Goal: Navigation & Orientation: Find specific page/section

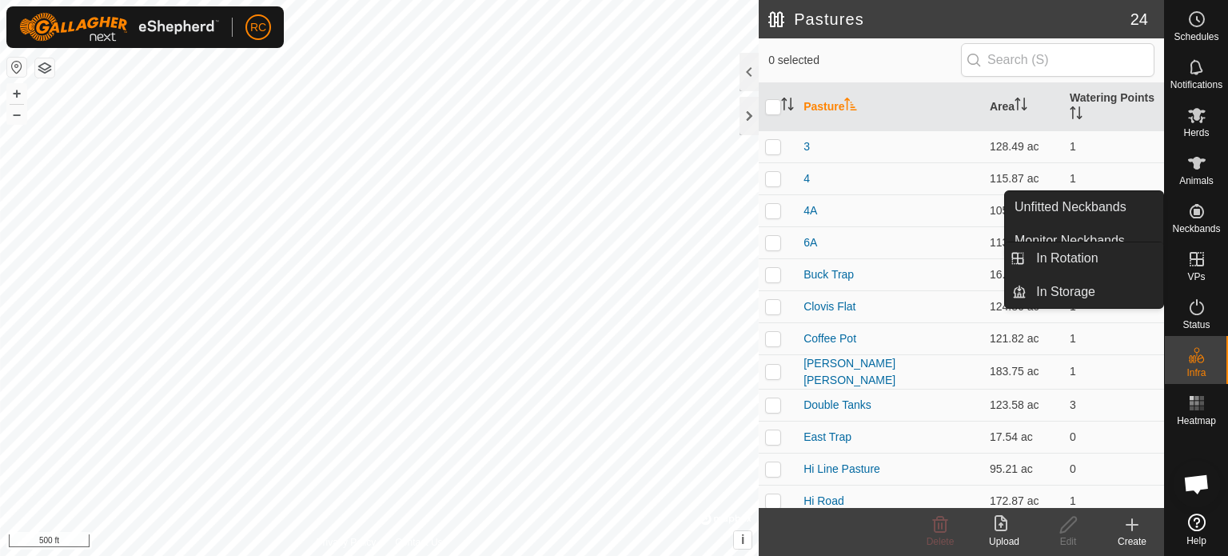
click at [1199, 265] on icon at bounding box center [1197, 259] width 14 height 14
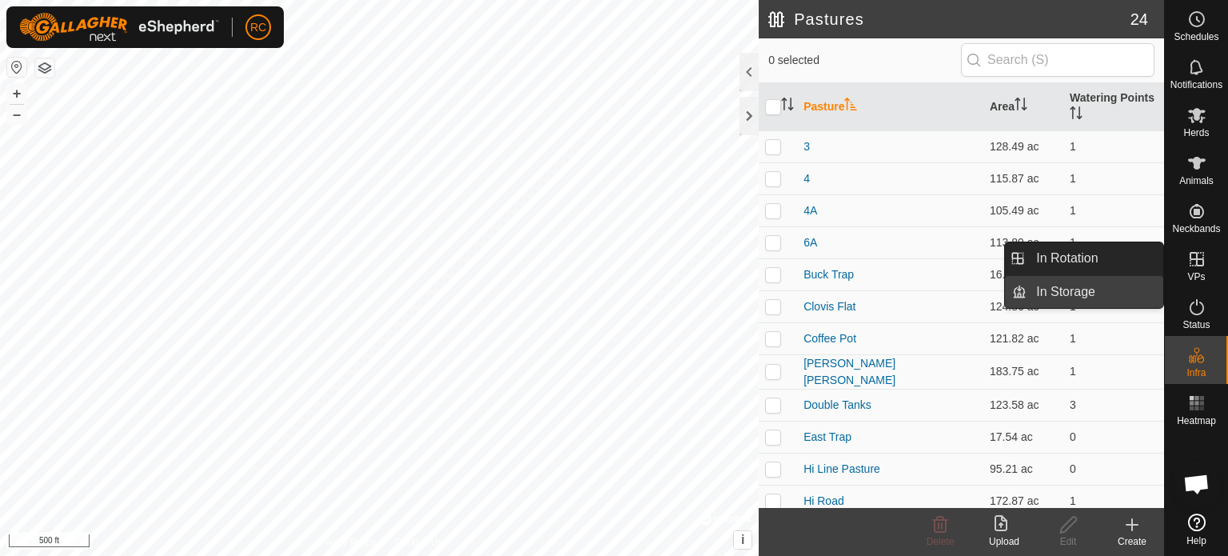
click at [1120, 287] on link "In Storage" at bounding box center [1095, 292] width 137 height 32
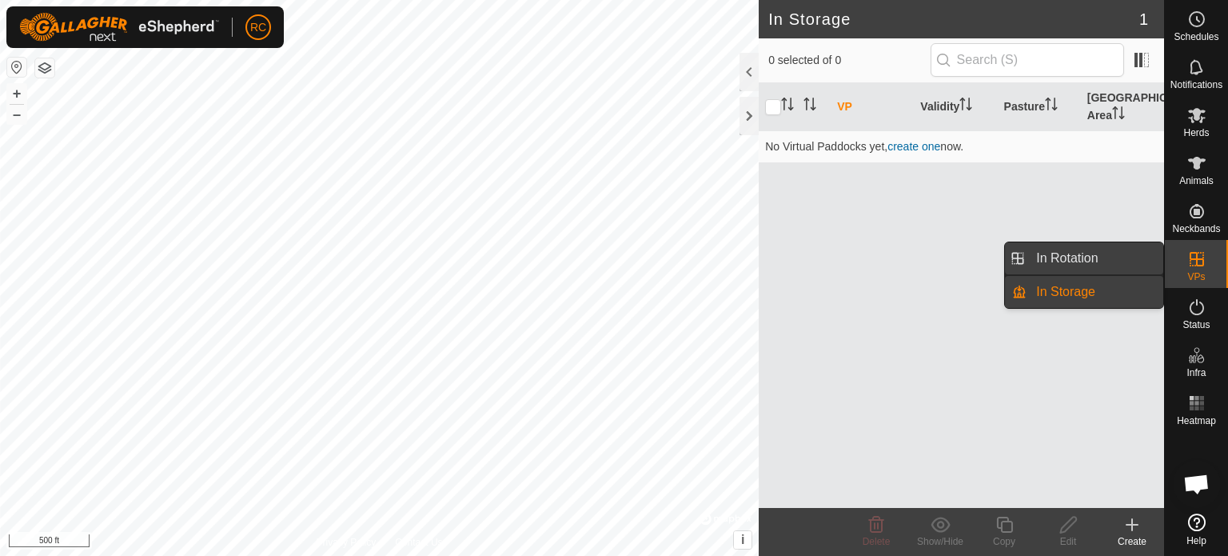
click at [1123, 257] on link "In Rotation" at bounding box center [1095, 258] width 137 height 32
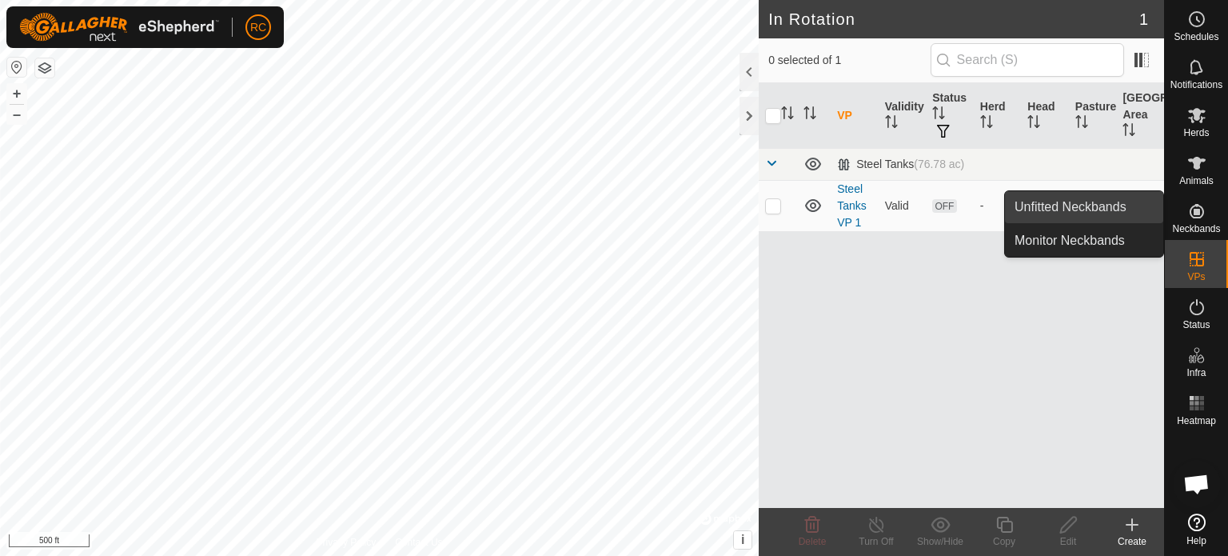
click at [1129, 210] on link "Unfitted Neckbands" at bounding box center [1084, 207] width 158 height 32
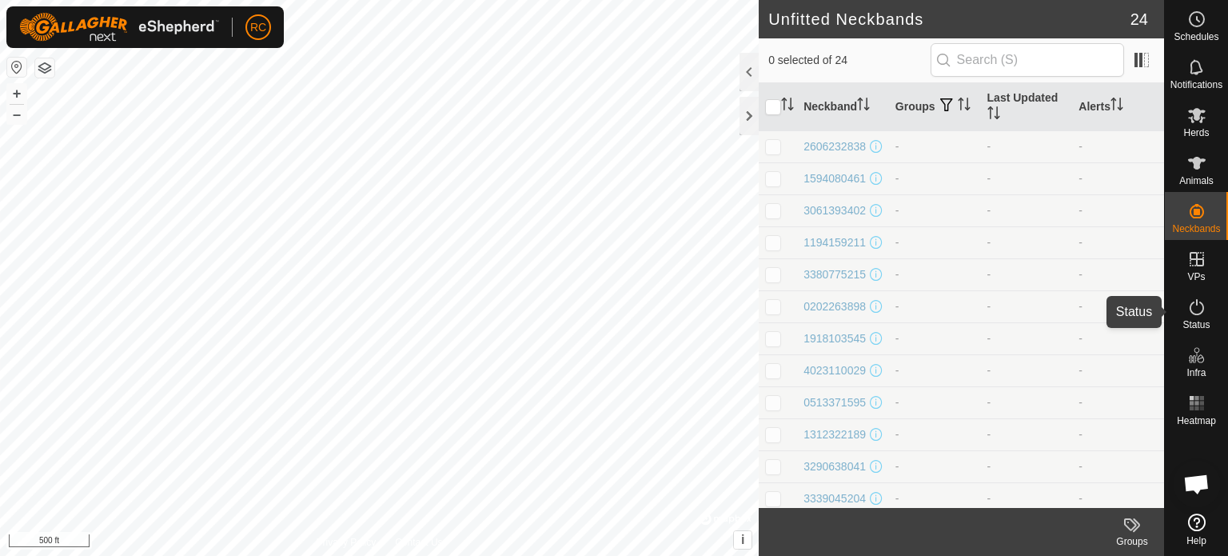
click at [1195, 312] on icon at bounding box center [1196, 306] width 19 height 19
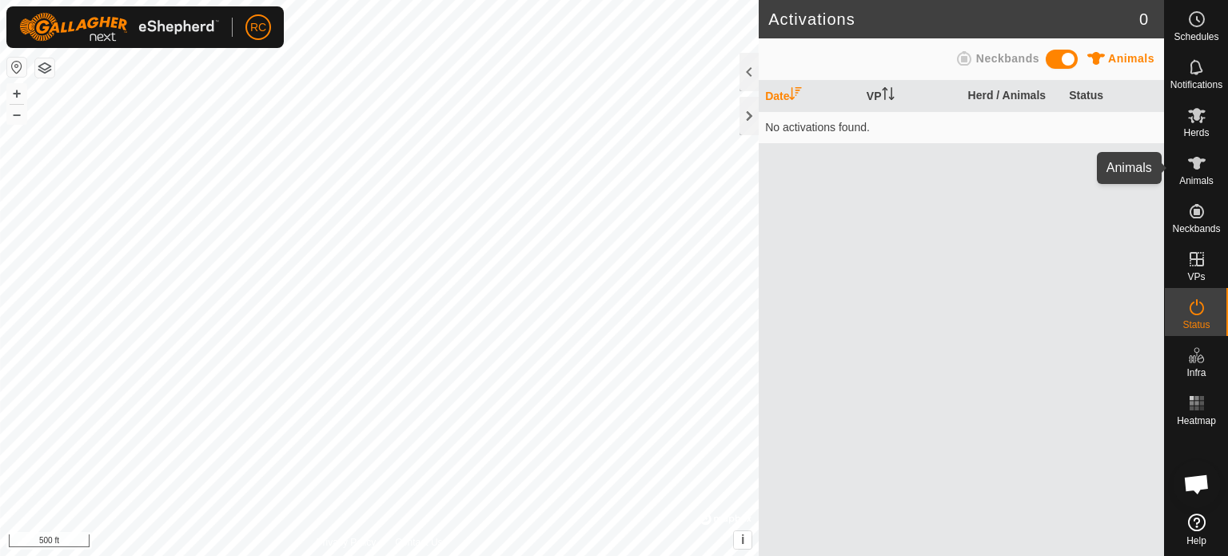
click at [1202, 163] on icon at bounding box center [1196, 163] width 19 height 19
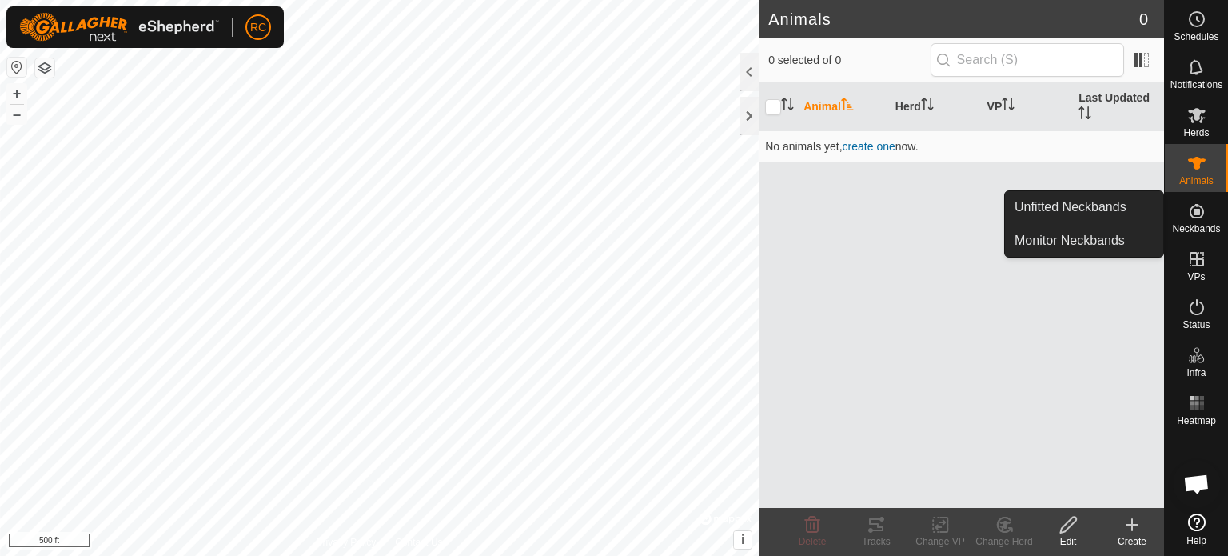
click at [1201, 219] on icon at bounding box center [1196, 211] width 19 height 19
click at [1126, 234] on link "Monitor Neckbands" at bounding box center [1084, 241] width 158 height 32
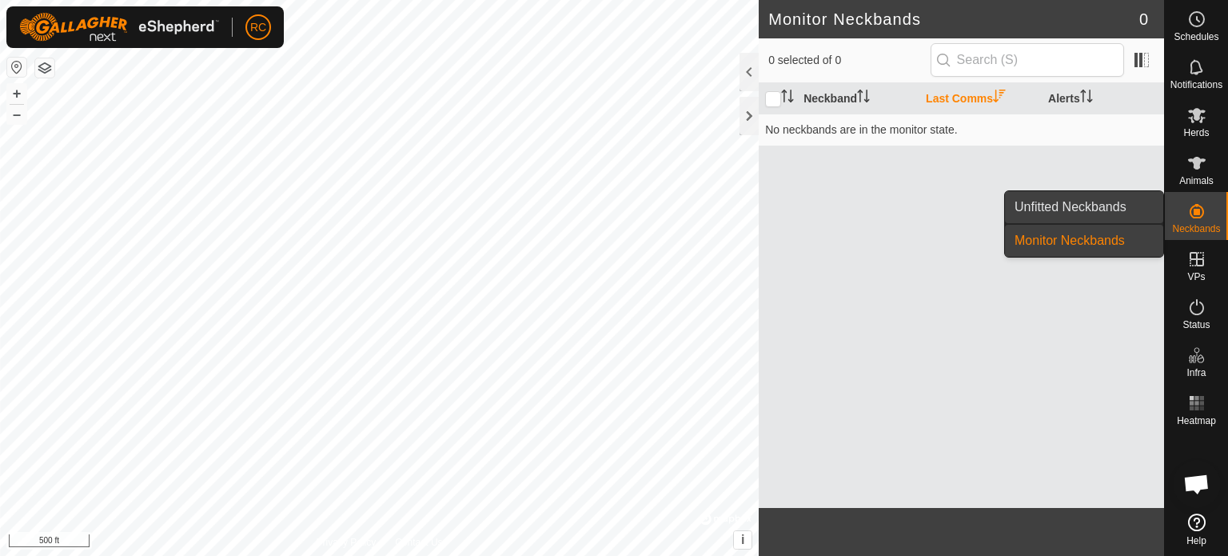
click at [1143, 207] on link "Unfitted Neckbands" at bounding box center [1084, 207] width 158 height 32
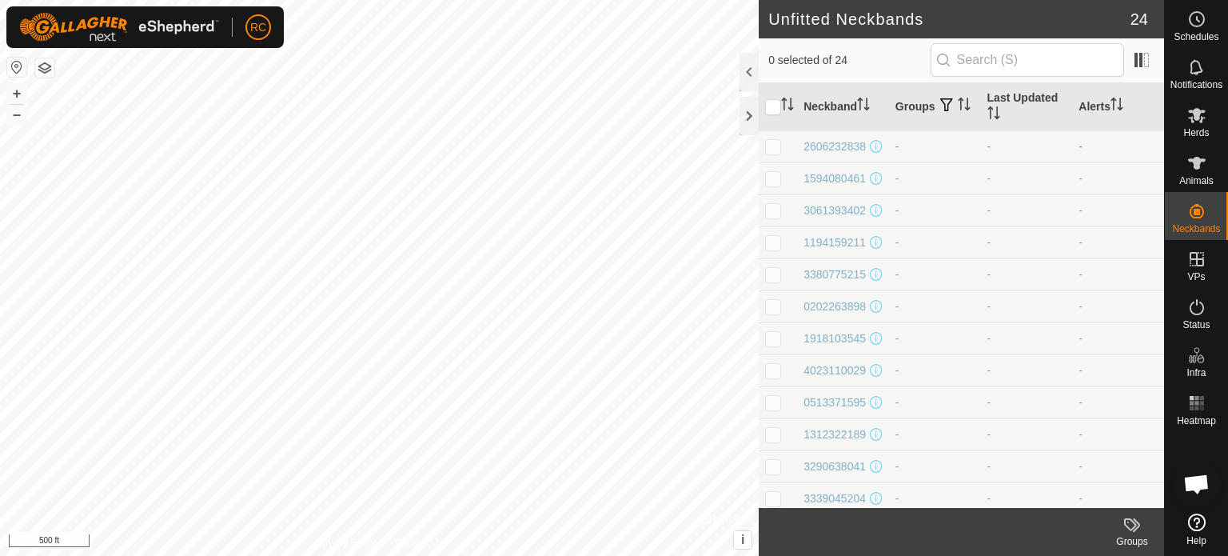
click at [773, 146] on p-checkbox at bounding box center [773, 146] width 16 height 13
checkbox input "true"
click at [774, 180] on p-checkbox at bounding box center [773, 178] width 16 height 13
checkbox input "true"
click at [780, 210] on p-checkbox at bounding box center [773, 210] width 16 height 13
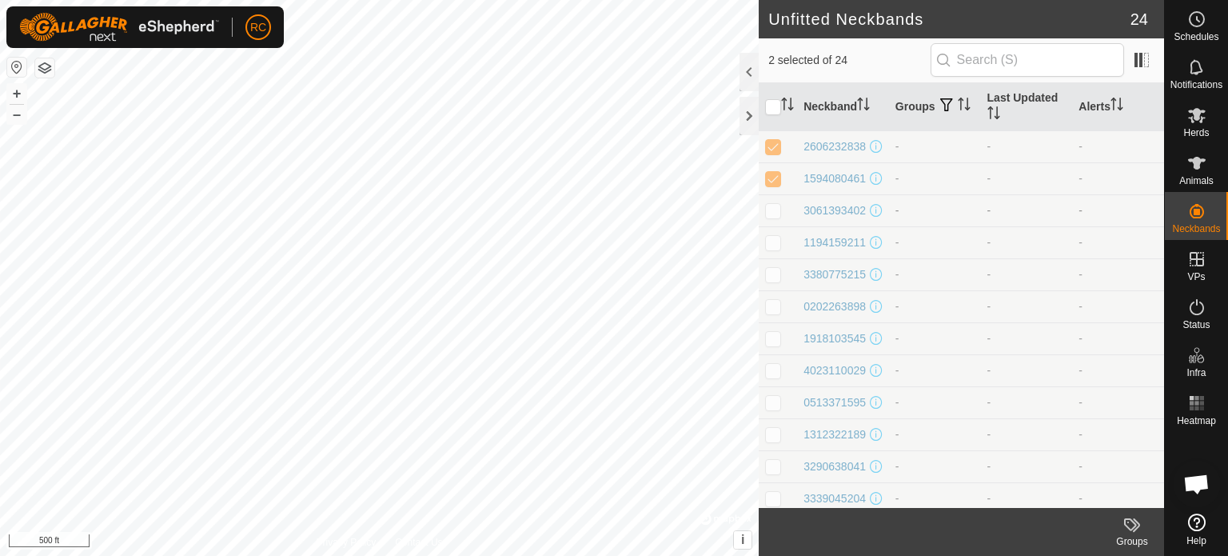
checkbox input "true"
drag, startPoint x: 780, startPoint y: 153, endPoint x: 778, endPoint y: 169, distance: 16.2
click at [778, 154] on td at bounding box center [778, 146] width 38 height 32
checkbox input "false"
click at [776, 180] on p-checkbox at bounding box center [773, 178] width 16 height 13
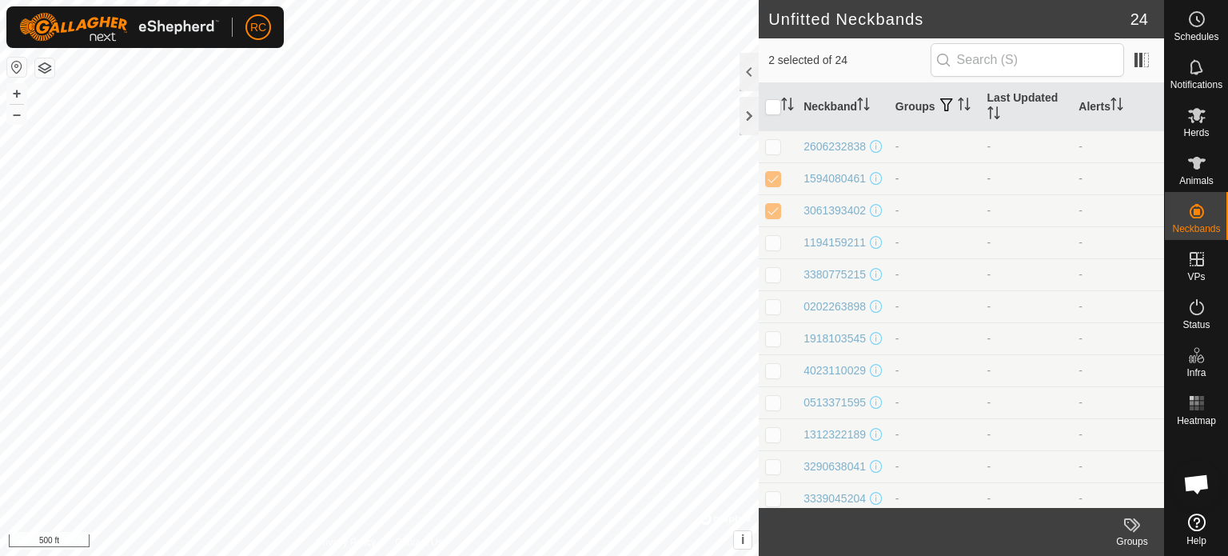
checkbox input "false"
click at [776, 206] on td at bounding box center [778, 210] width 38 height 32
checkbox input "false"
click at [753, 121] on div at bounding box center [749, 116] width 19 height 38
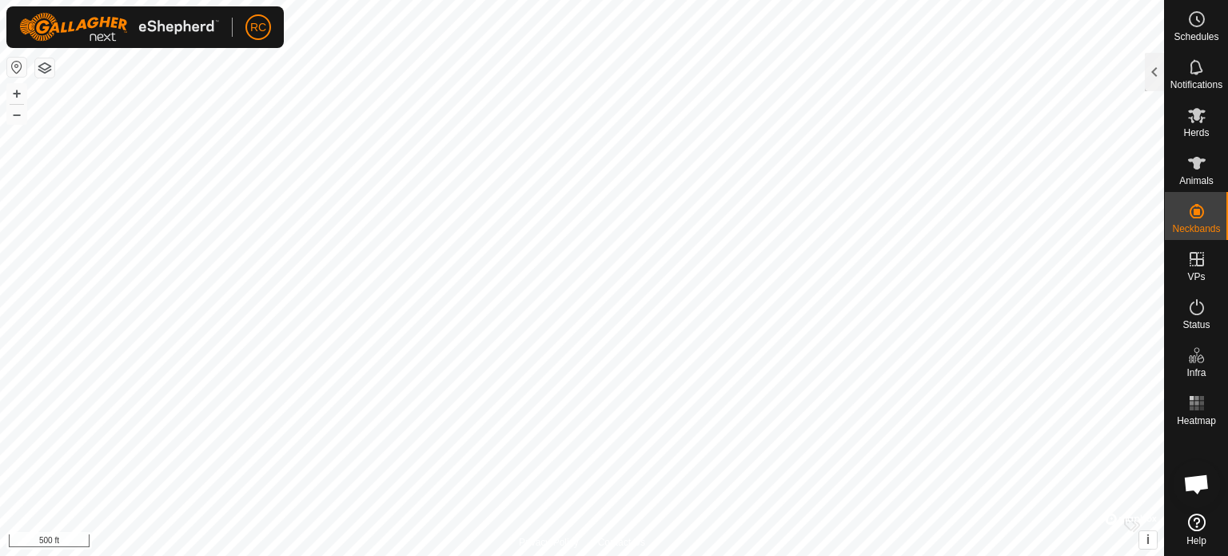
click at [1195, 527] on icon at bounding box center [1197, 522] width 18 height 18
